Goal: Find specific page/section: Find specific page/section

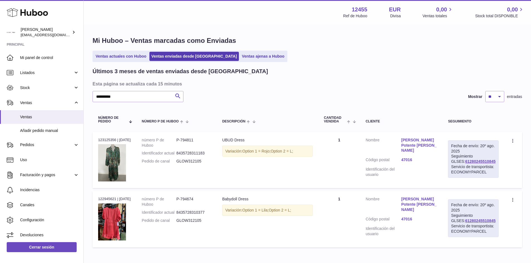
click at [243, 58] on link "Ventas ajenas a Huboo" at bounding box center [263, 56] width 47 height 9
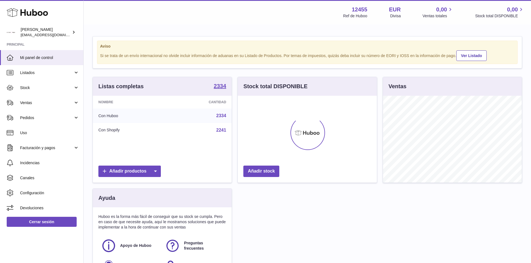
scroll to position [87, 139]
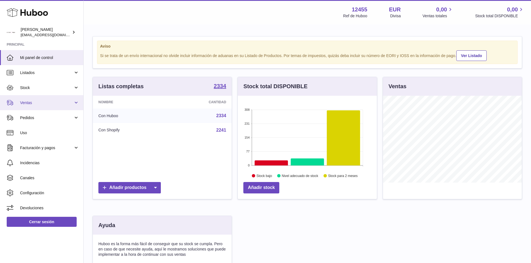
click at [35, 104] on span "Ventas" at bounding box center [46, 102] width 53 height 5
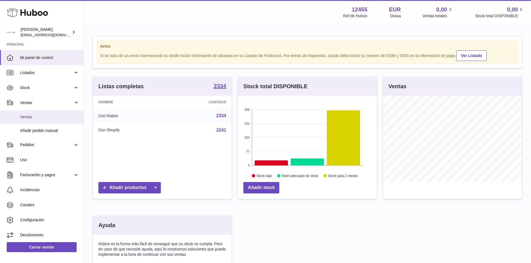
click at [28, 123] on link "Ventas" at bounding box center [41, 117] width 83 height 14
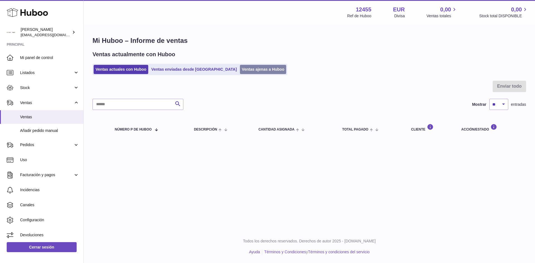
click at [240, 65] on link "Ventas ajenas a Huboo" at bounding box center [263, 69] width 47 height 9
